Goal: Information Seeking & Learning: Learn about a topic

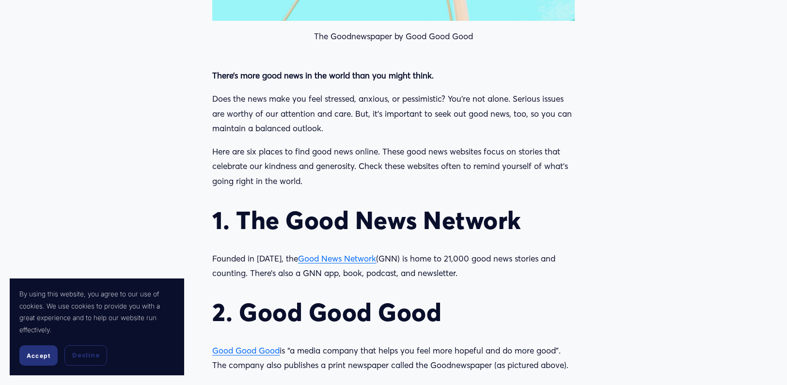
scroll to position [807, 0]
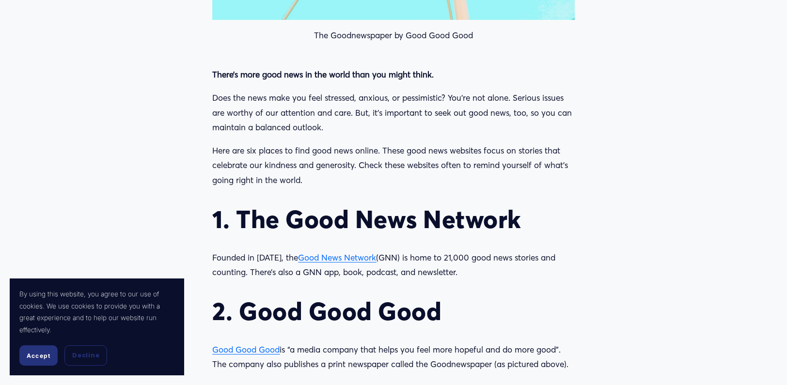
click at [329, 257] on span "Good News Network" at bounding box center [337, 258] width 78 height 10
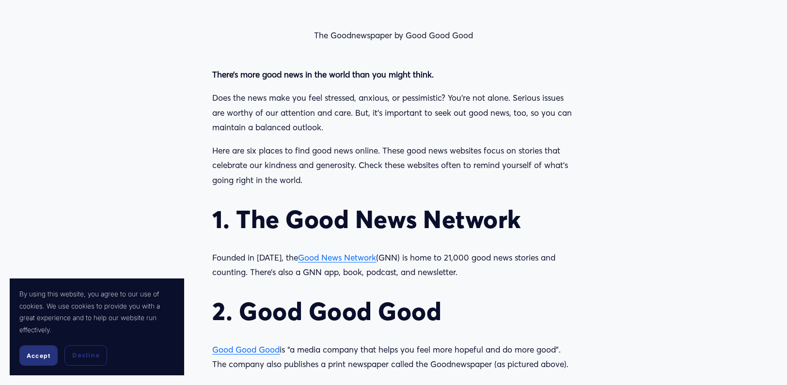
scroll to position [969, 0]
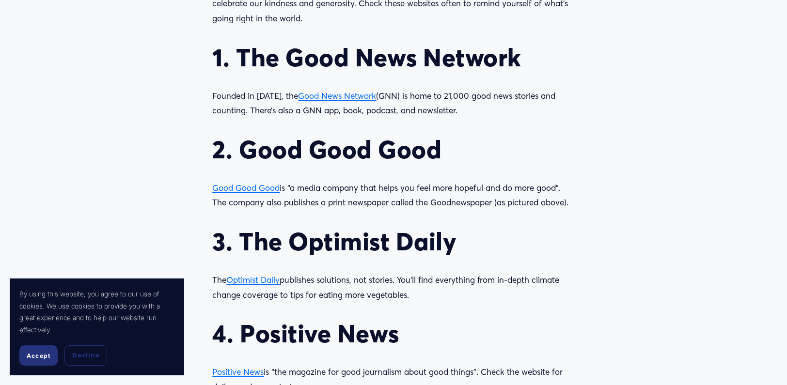
click at [254, 190] on span "Good Good Good" at bounding box center [245, 188] width 67 height 10
click at [257, 281] on span "Optimist Daily" at bounding box center [252, 280] width 53 height 10
